Goal: Transaction & Acquisition: Purchase product/service

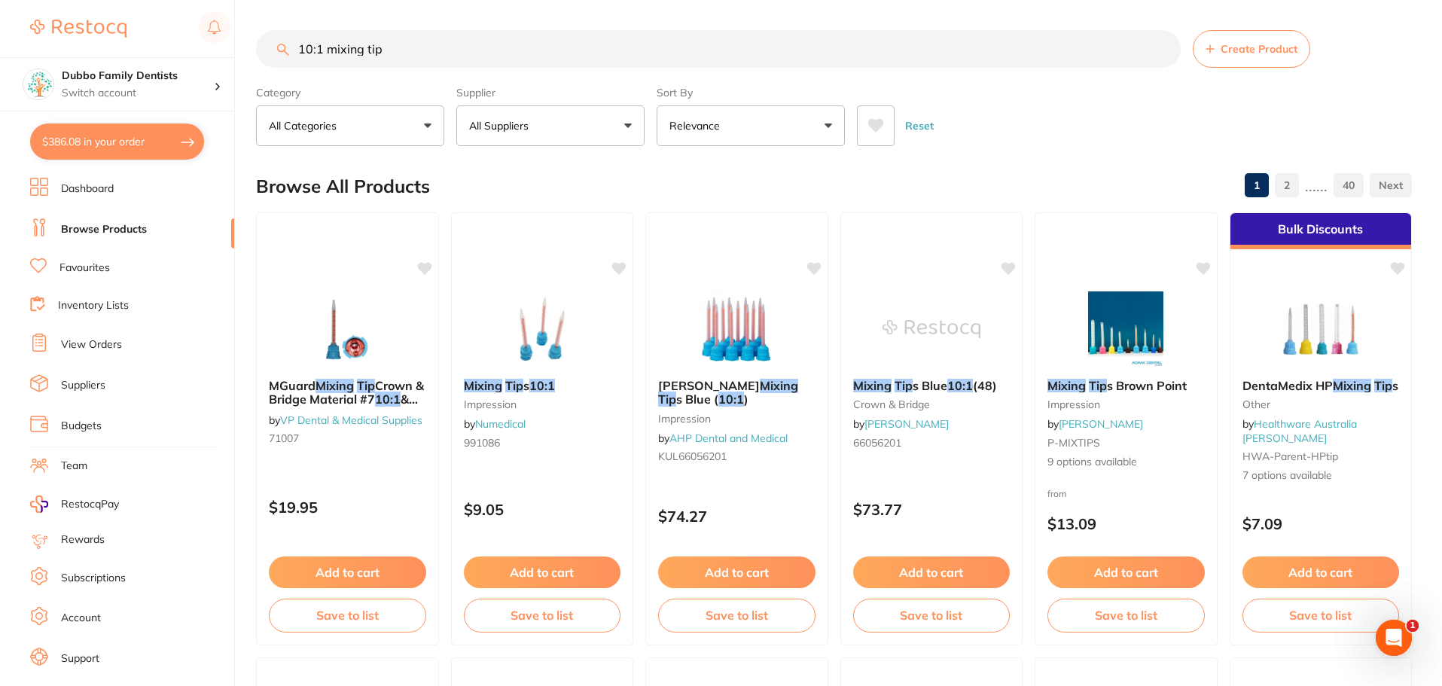
click at [1162, 50] on input "10:1 mixing tip" at bounding box center [718, 49] width 925 height 38
click at [495, 56] on input "search" at bounding box center [718, 49] width 925 height 38
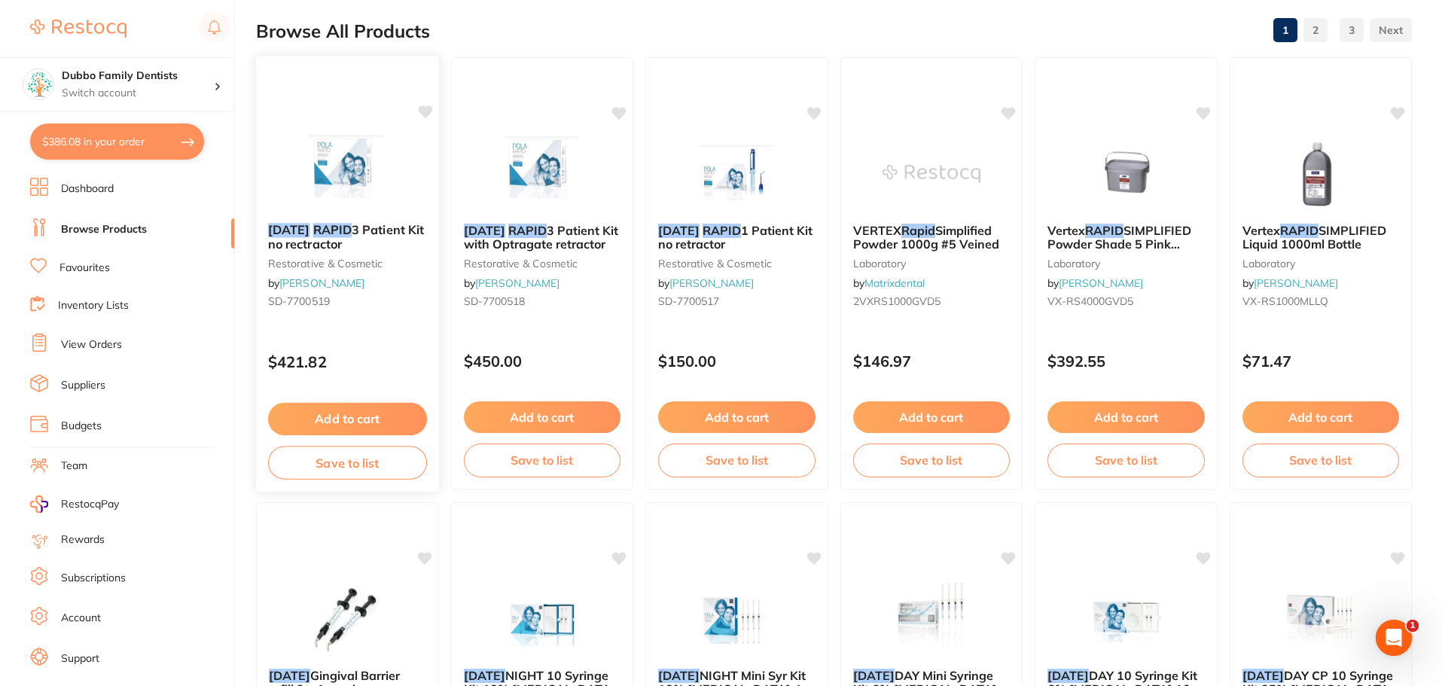
scroll to position [151, 0]
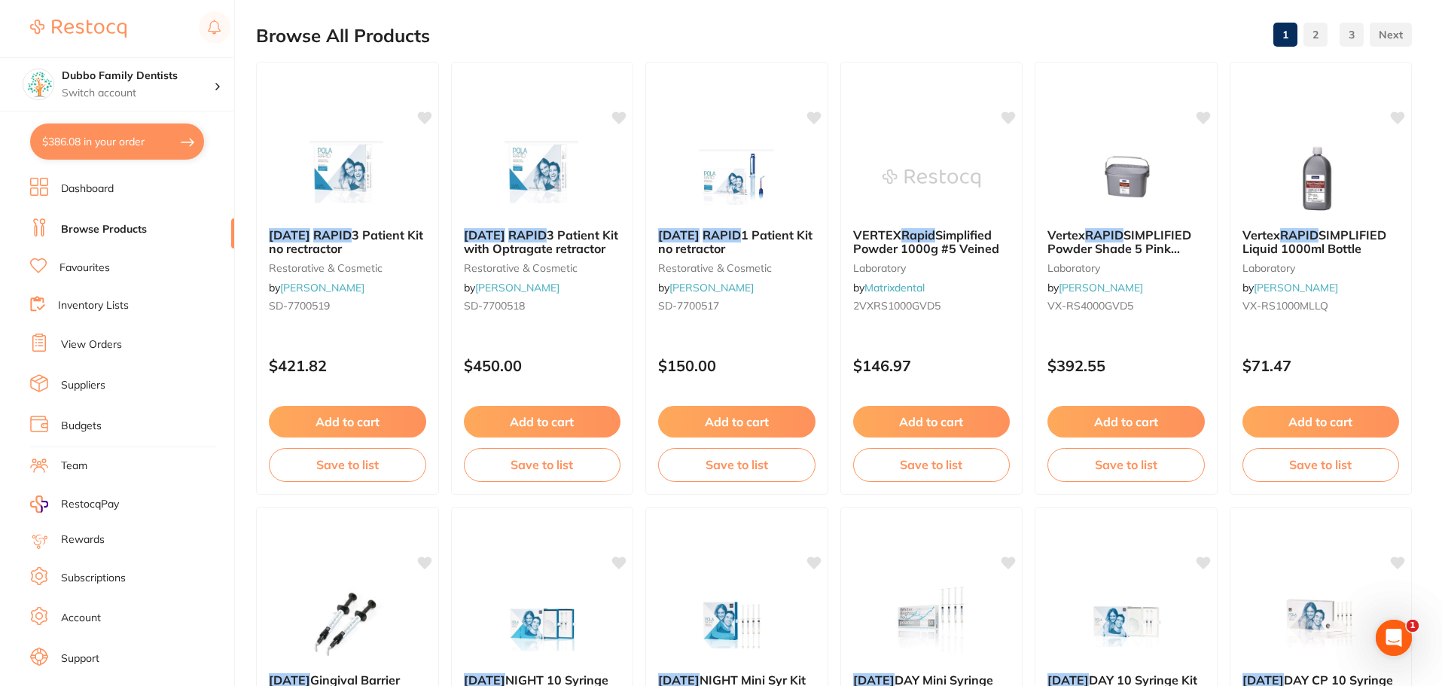
click at [644, 28] on div "Browse All Products 1 2 3" at bounding box center [834, 36] width 1156 height 50
click at [358, 154] on img at bounding box center [347, 177] width 99 height 76
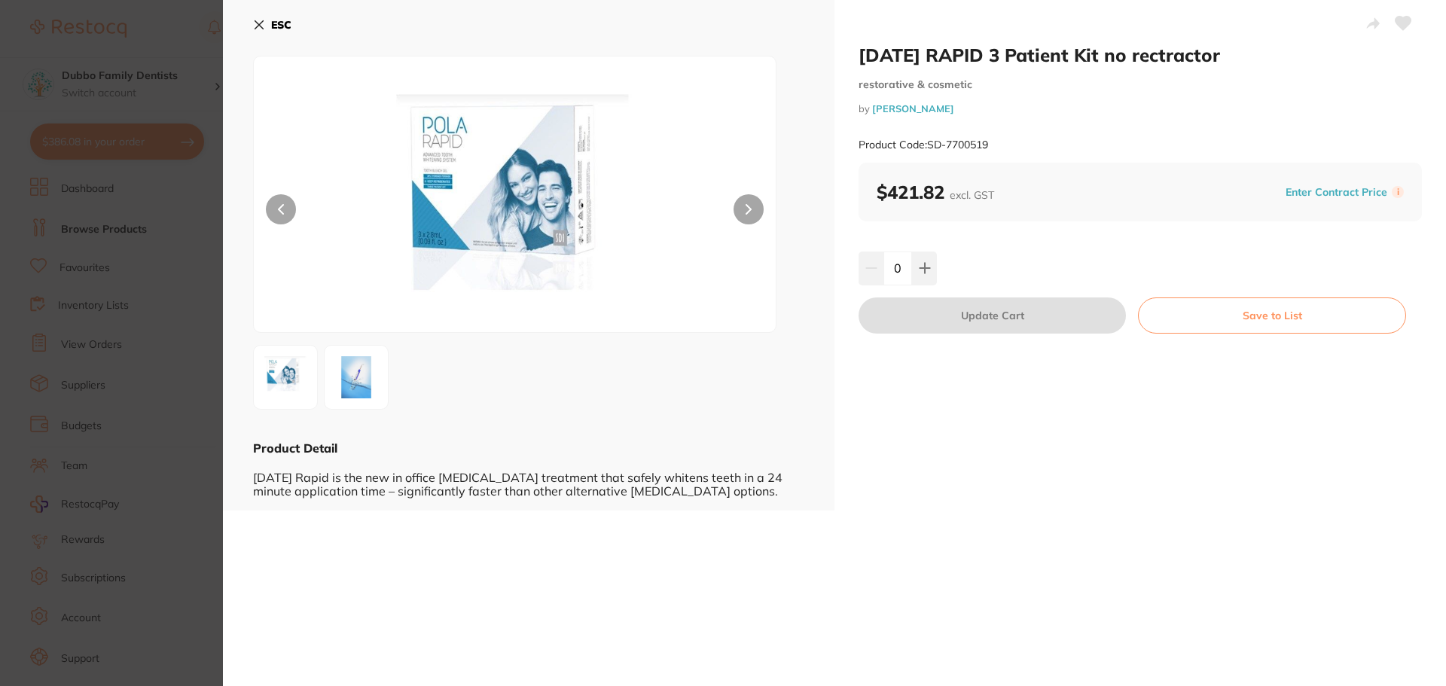
click at [164, 465] on section "[DATE] RAPID 3 Patient Kit no rectractor restorative & cosmetic by [PERSON_NAME…" at bounding box center [723, 343] width 1446 height 686
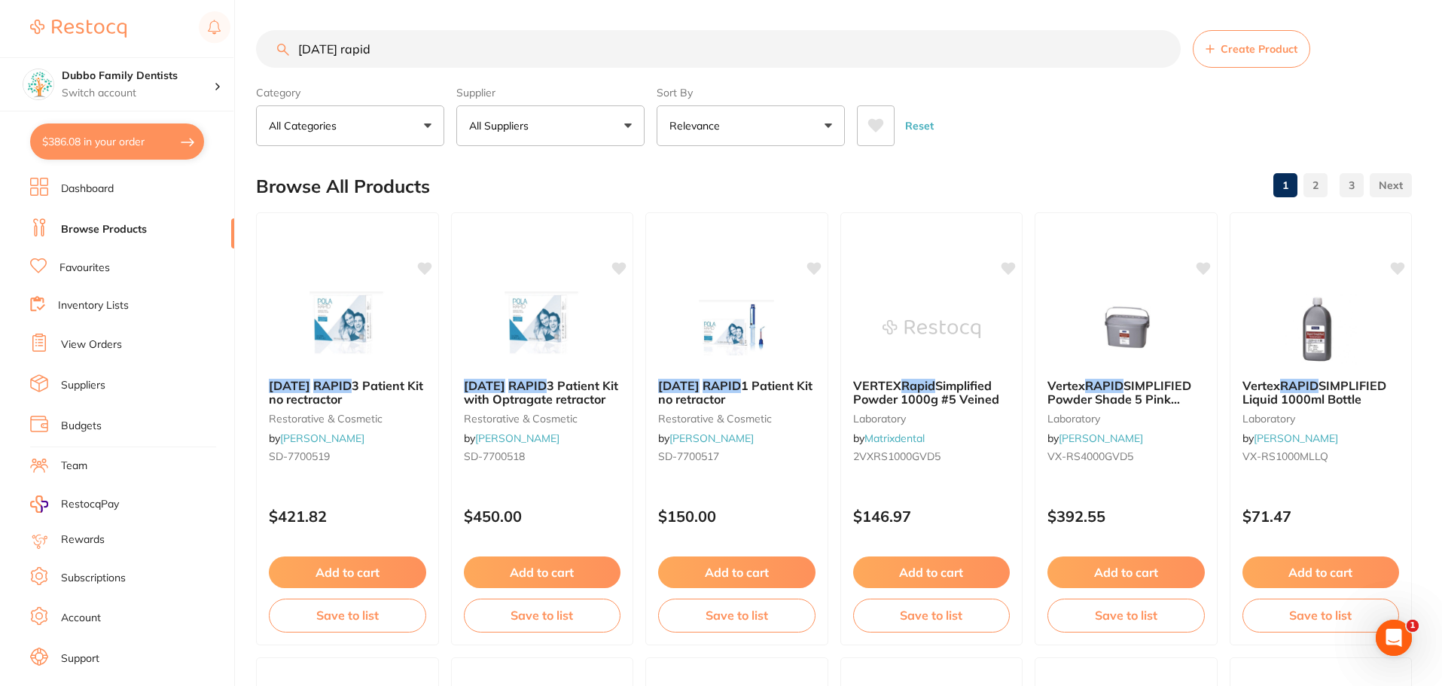
drag, startPoint x: 410, startPoint y: 43, endPoint x: 19, endPoint y: 45, distance: 391.6
click at [19, 45] on div "$386.08 Dubbo Family Dentists Switch account Dubbo Family Dentists $386.08 in y…" at bounding box center [721, 343] width 1442 height 686
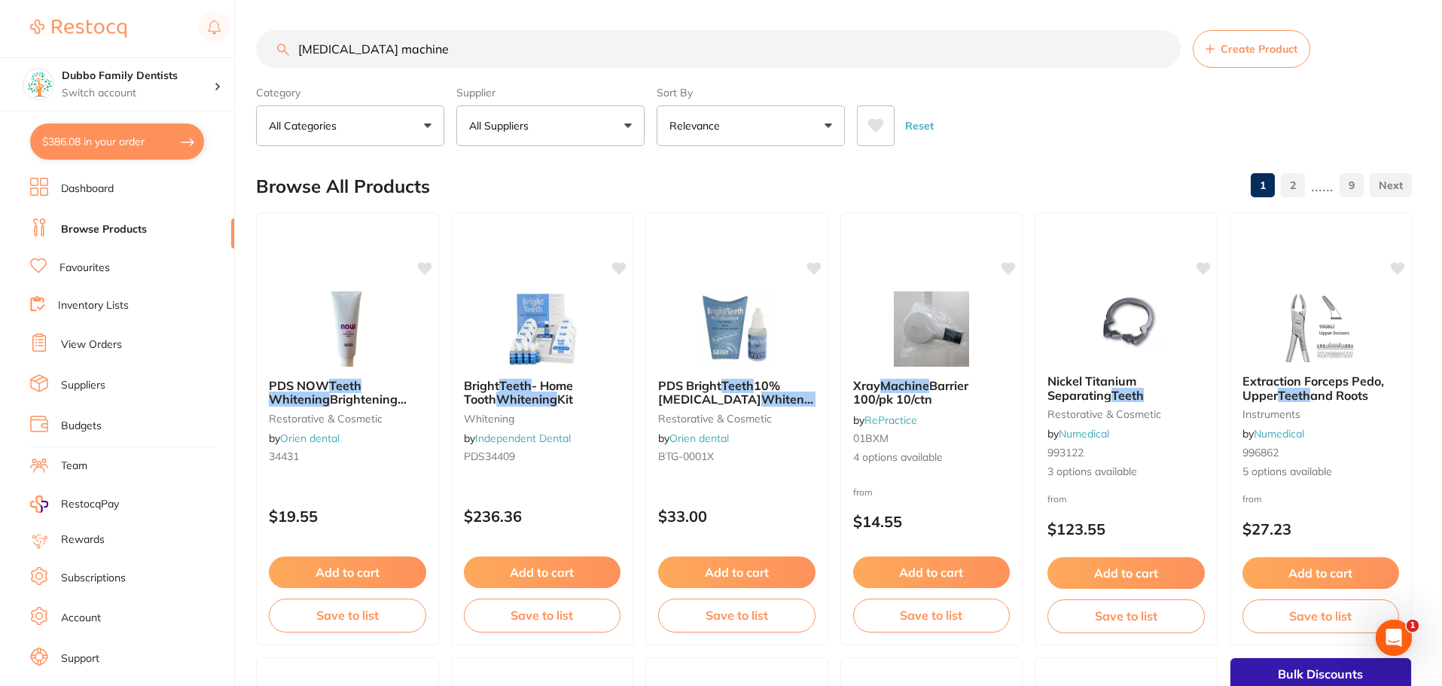
drag, startPoint x: 465, startPoint y: 50, endPoint x: 393, endPoint y: 56, distance: 72.5
click at [393, 56] on input "[MEDICAL_DATA] machine" at bounding box center [718, 49] width 925 height 38
type input "[MEDICAL_DATA] light"
